Goal: Task Accomplishment & Management: Manage account settings

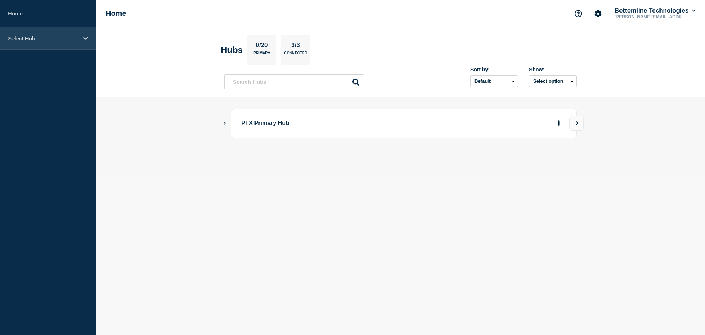
click at [57, 40] on p "Select Hub" at bounding box center [43, 38] width 71 height 6
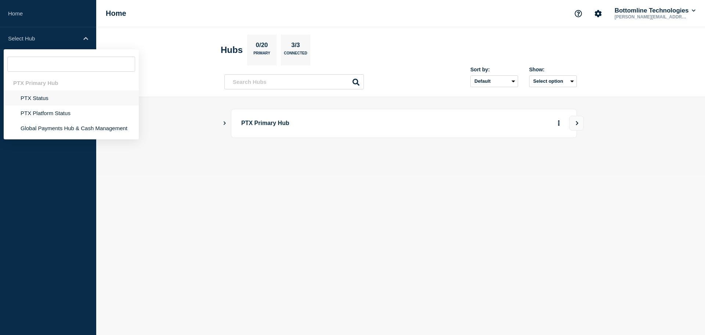
click at [39, 99] on li "PTX Status" at bounding box center [71, 97] width 135 height 15
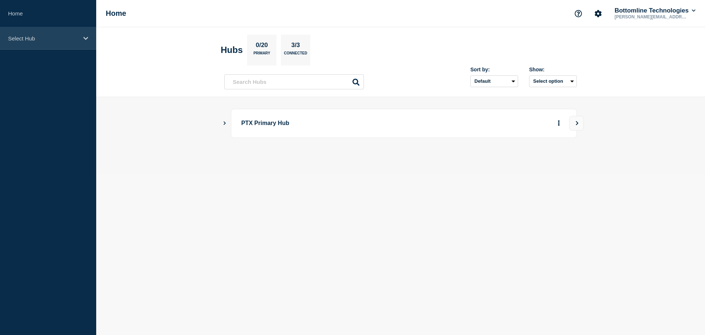
click at [43, 42] on div "Select Hub" at bounding box center [48, 38] width 96 height 22
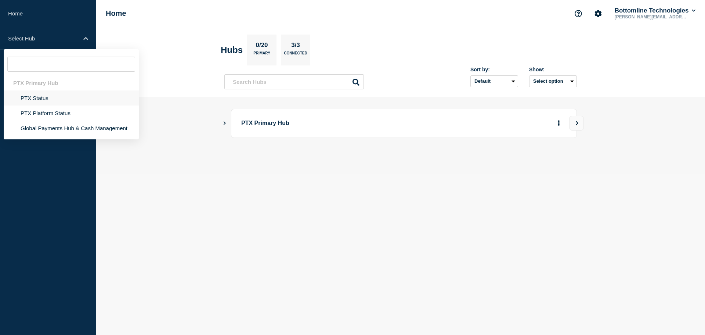
click at [38, 98] on li "PTX Status" at bounding box center [71, 97] width 135 height 15
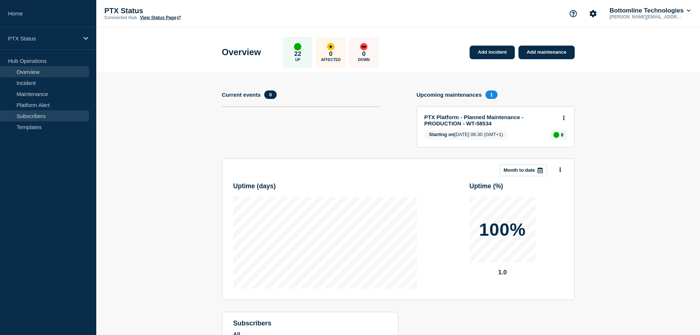
click at [44, 117] on link "Subscribers" at bounding box center [44, 115] width 89 height 11
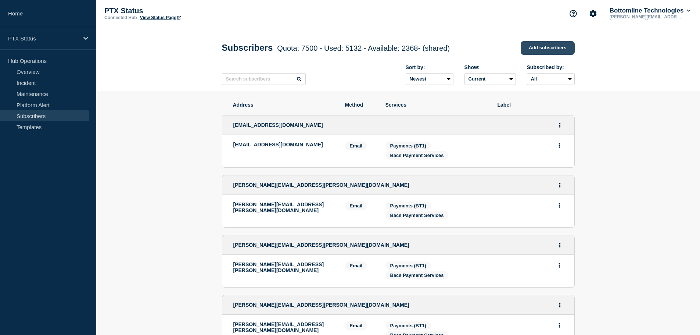
click at [549, 46] on link "Add subscribers" at bounding box center [547, 48] width 54 height 14
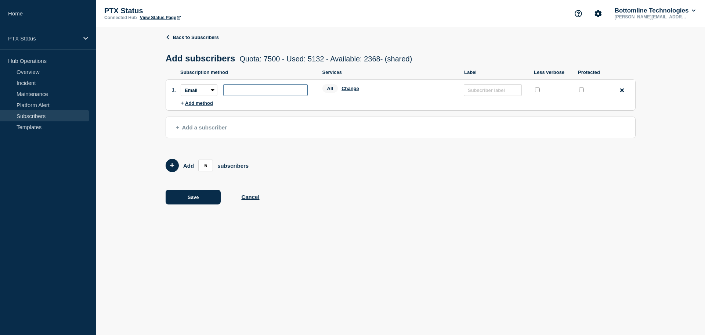
click at [252, 90] on input "subscription-address" at bounding box center [265, 90] width 84 height 12
paste input "[PERSON_NAME][EMAIL_ADDRESS][DOMAIN_NAME]"
type input "[PERSON_NAME][EMAIL_ADDRESS][DOMAIN_NAME]"
click at [581, 92] on input "protected checkbox" at bounding box center [581, 89] width 5 height 5
checkbox input "true"
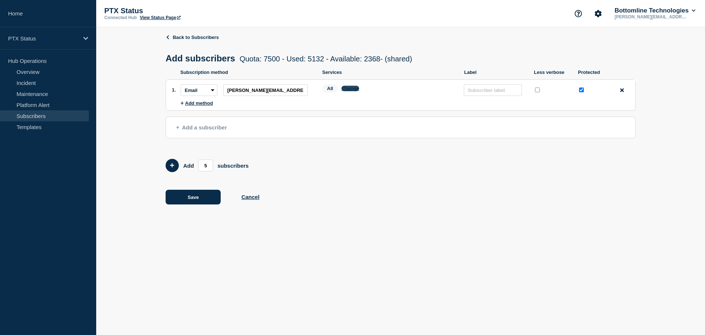
click at [353, 90] on button "Change" at bounding box center [351, 89] width 18 height 6
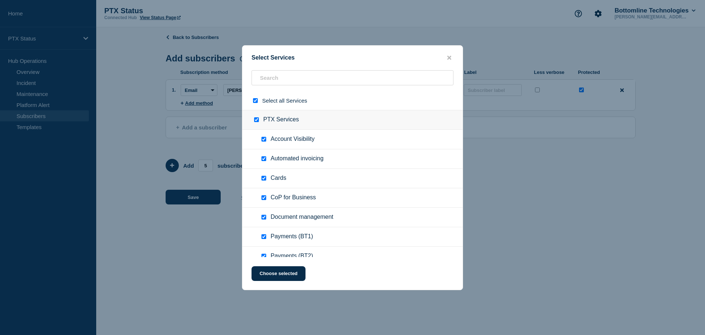
click at [252, 99] on div at bounding box center [257, 100] width 11 height 7
click at [254, 100] on input "select all checkbox" at bounding box center [255, 100] width 5 height 5
checkbox input "false"
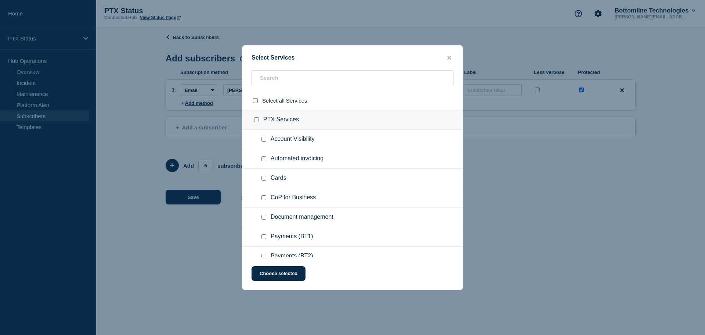
checkbox input "false"
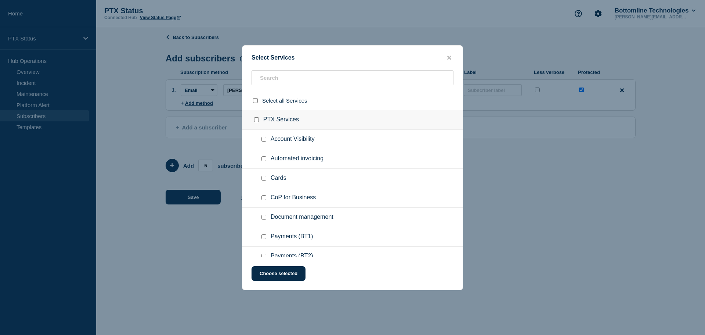
checkbox input "false"
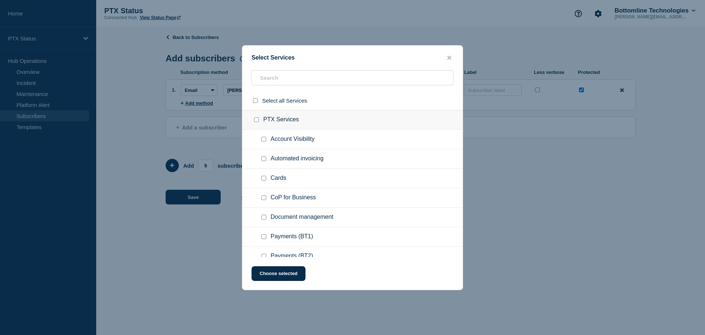
checkbox input "false"
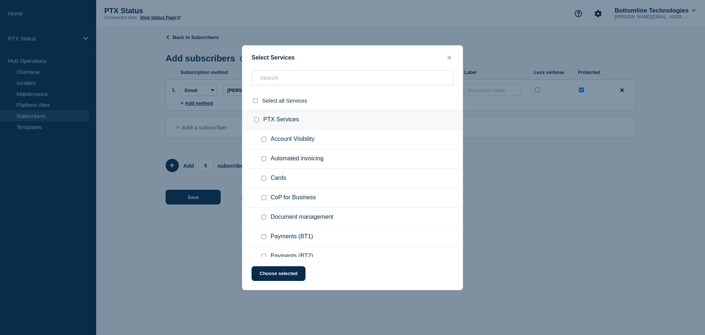
checkbox input "false"
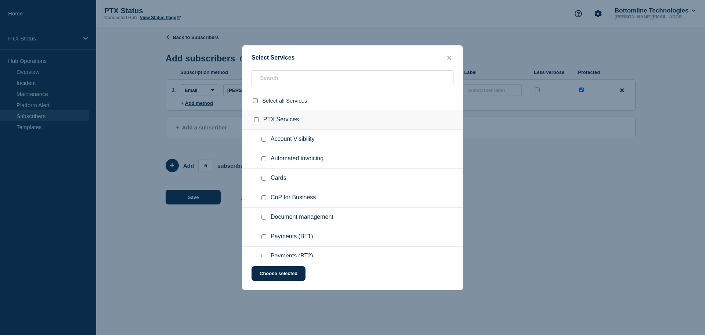
checkbox input "false"
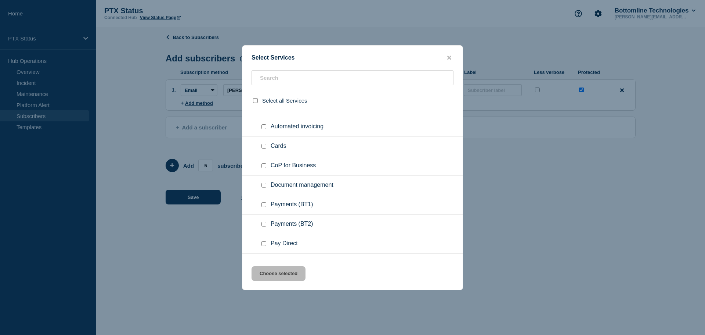
scroll to position [73, 0]
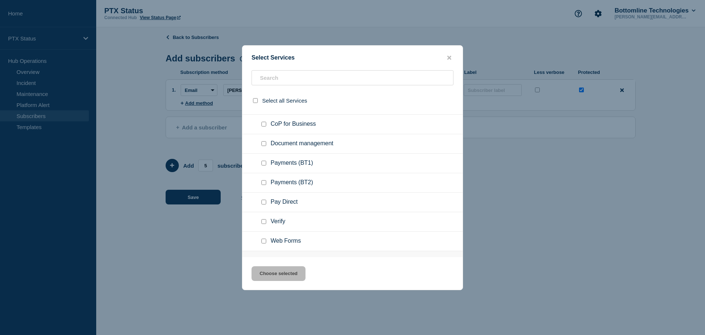
click at [264, 165] on input "Payments (BT1) checkbox" at bounding box center [263, 162] width 5 height 5
checkbox input "true"
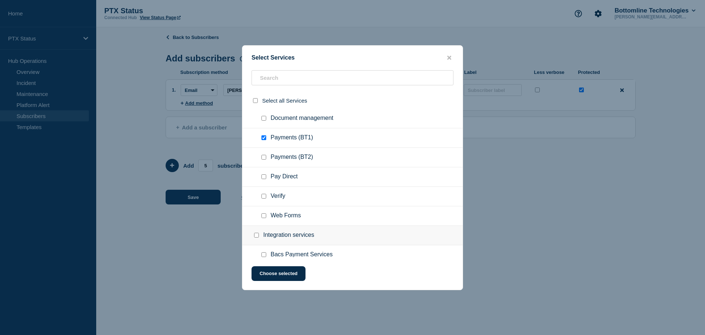
scroll to position [110, 0]
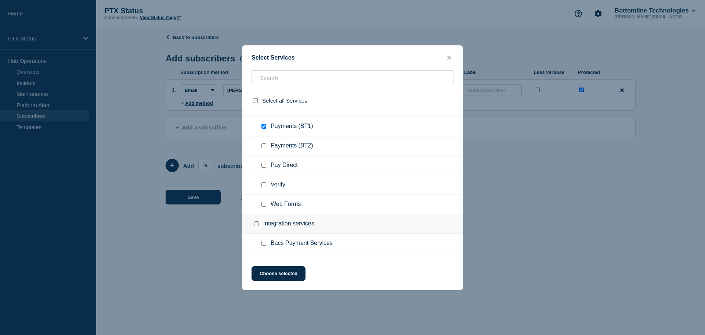
click at [268, 184] on div at bounding box center [265, 184] width 11 height 7
click at [263, 186] on input "Verify checkbox" at bounding box center [263, 184] width 5 height 5
checkbox input "true"
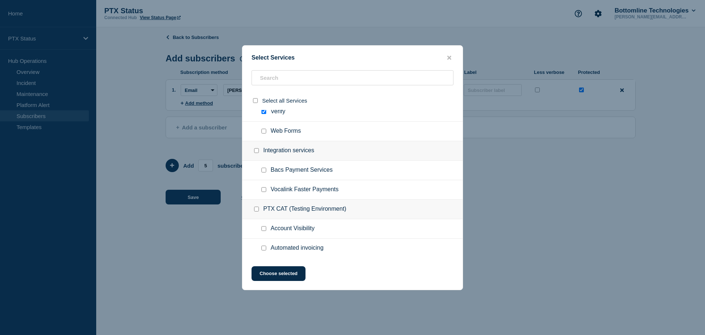
scroll to position [184, 0]
click at [261, 170] on div at bounding box center [265, 169] width 11 height 7
click at [265, 170] on input "Bacs Payment Services checkbox" at bounding box center [263, 169] width 5 height 5
checkbox input "true"
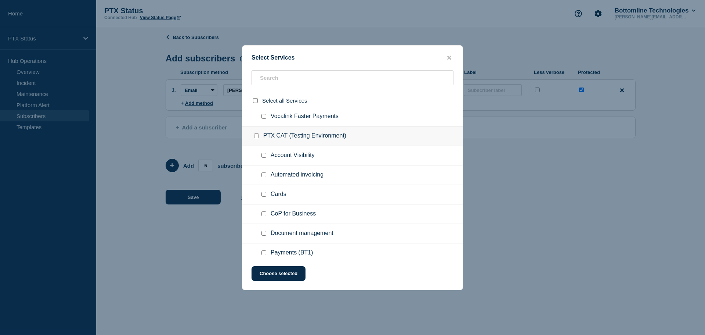
scroll to position [257, 0]
click at [279, 274] on button "Choose selected" at bounding box center [279, 273] width 54 height 15
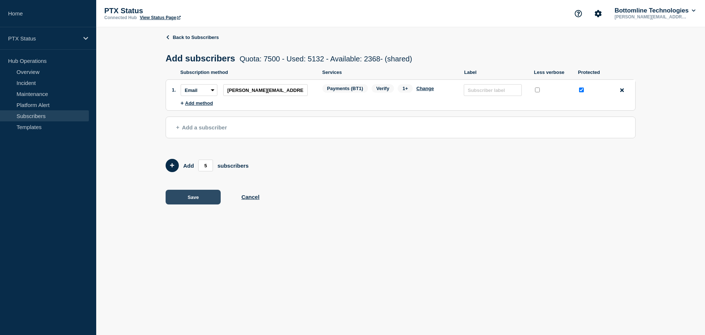
click at [196, 198] on button "Save" at bounding box center [193, 197] width 55 height 15
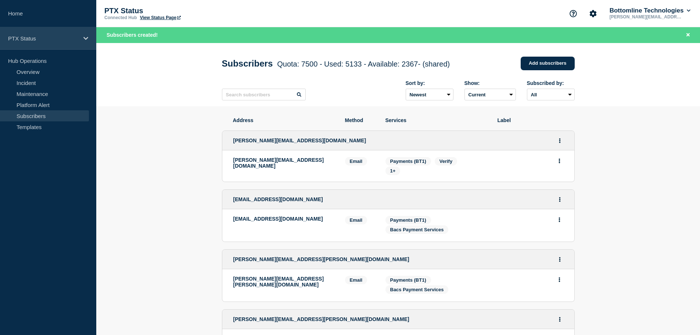
click at [23, 37] on p "PTX Status" at bounding box center [43, 38] width 71 height 6
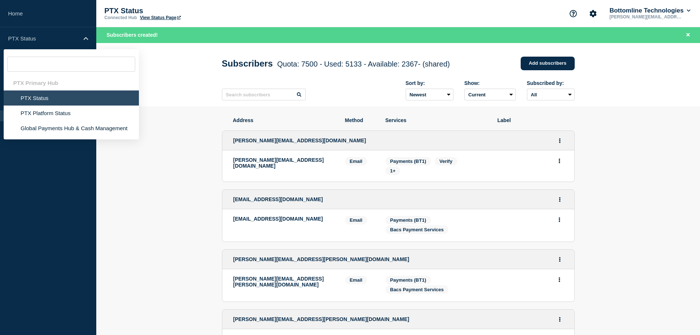
click at [50, 179] on aside "Home PTX Status PTX Primary Hub PTX Status PTX Platform Status Global Payments …" at bounding box center [48, 167] width 96 height 335
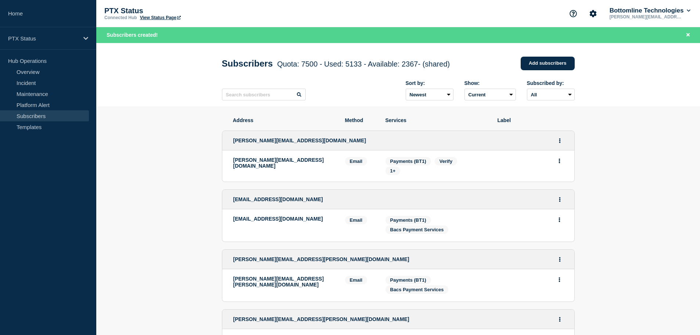
click at [39, 63] on p "Hub Operations" at bounding box center [48, 60] width 96 height 11
click at [32, 59] on p "Hub Operations" at bounding box center [48, 60] width 96 height 11
click at [14, 17] on link "Home" at bounding box center [48, 13] width 96 height 27
